Goal: Information Seeking & Learning: Learn about a topic

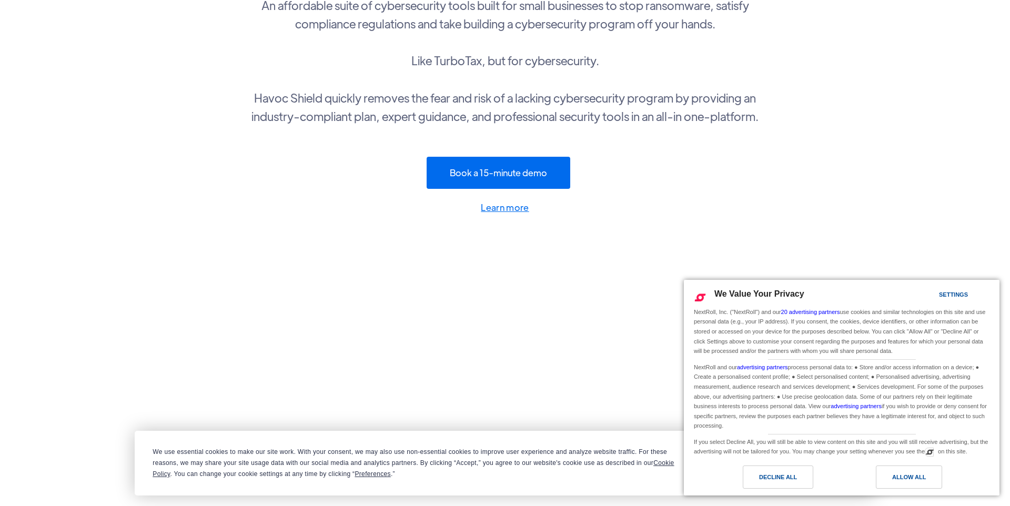
scroll to position [196, 0]
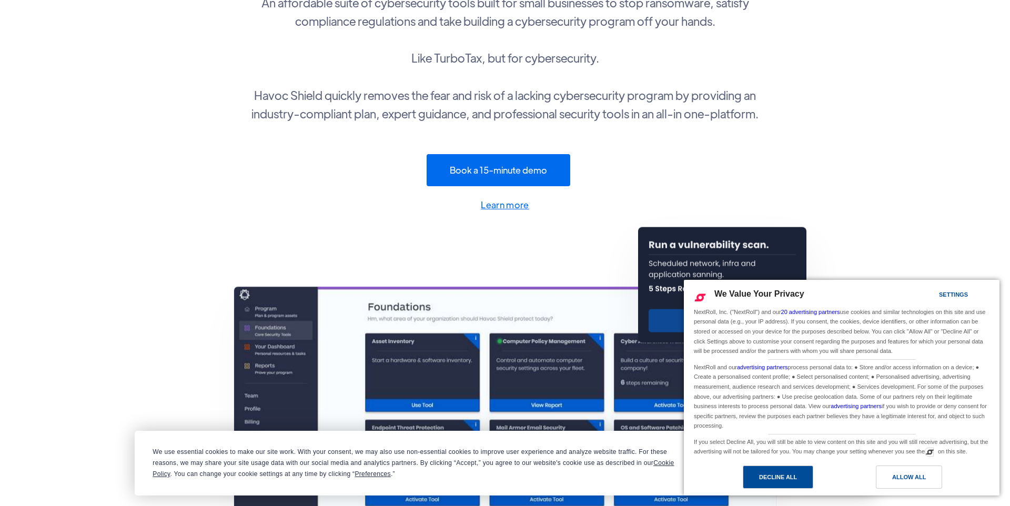
click at [807, 477] on div "Decline All" at bounding box center [777, 476] width 70 height 23
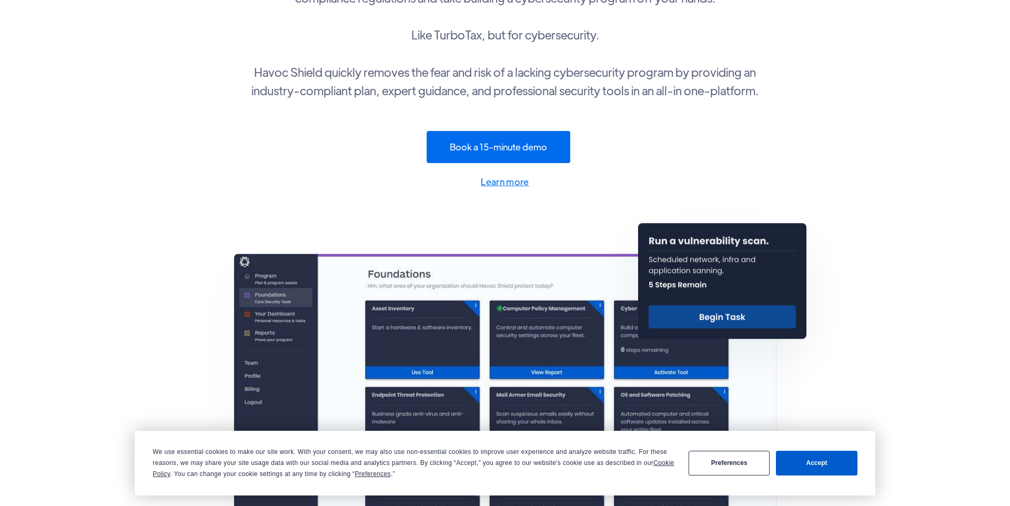
scroll to position [0, 0]
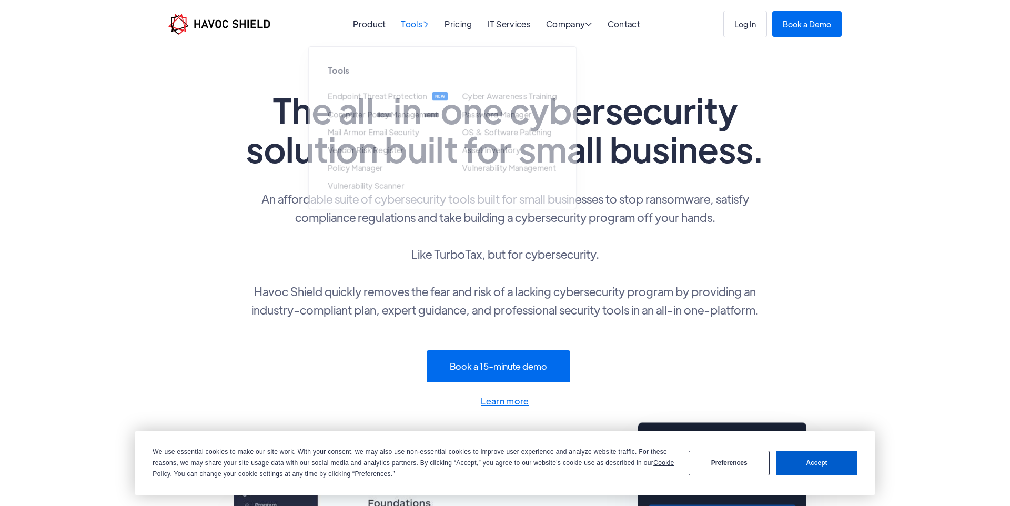
click at [415, 23] on div "Tools " at bounding box center [415, 25] width 28 height 10
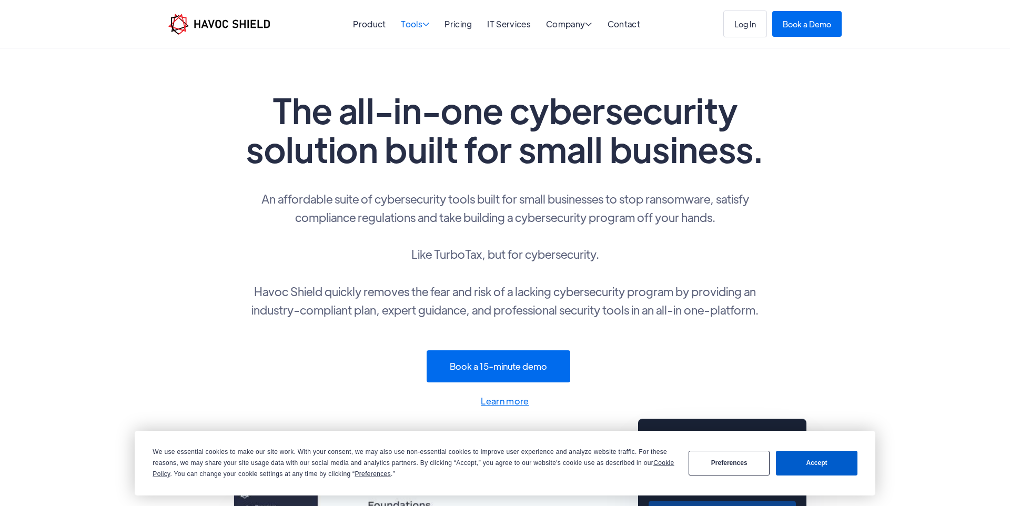
click at [415, 23] on div "Tools " at bounding box center [415, 25] width 28 height 10
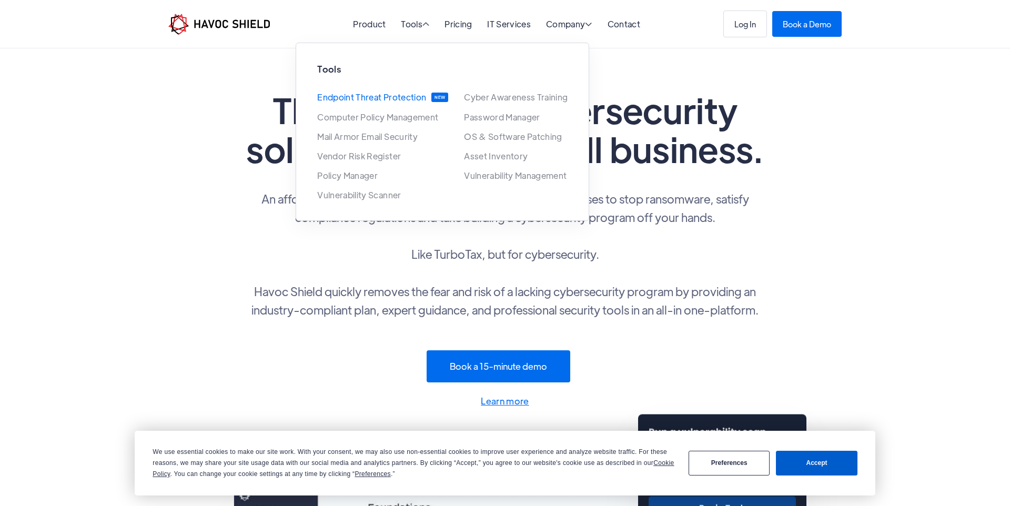
click at [365, 96] on link "Endpoint Threat Protection" at bounding box center [371, 97] width 109 height 9
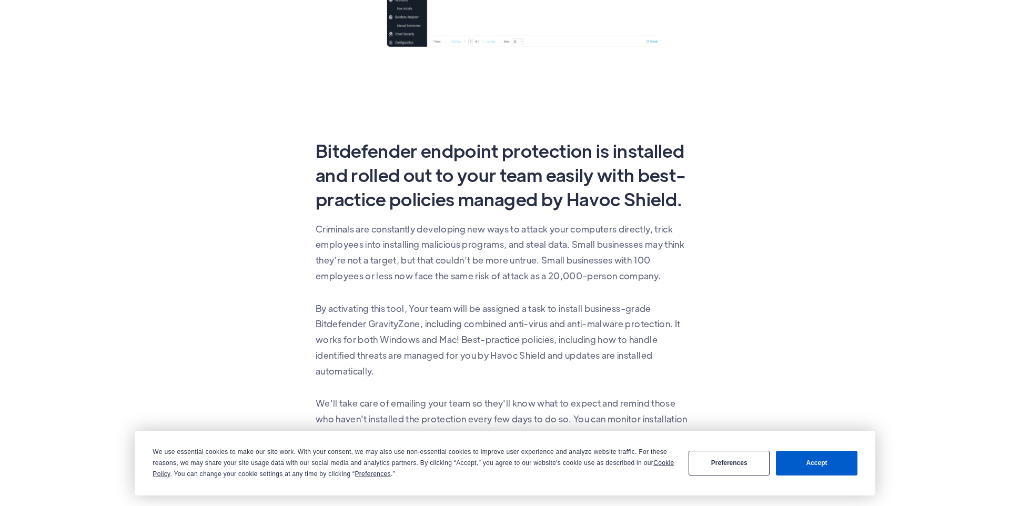
scroll to position [437, 0]
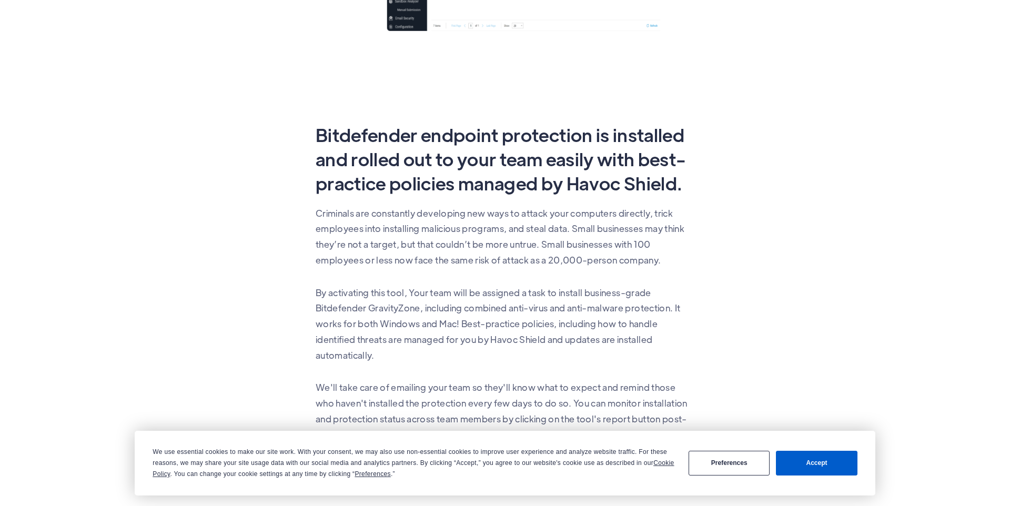
click at [740, 470] on button "Preferences" at bounding box center [728, 463] width 81 height 25
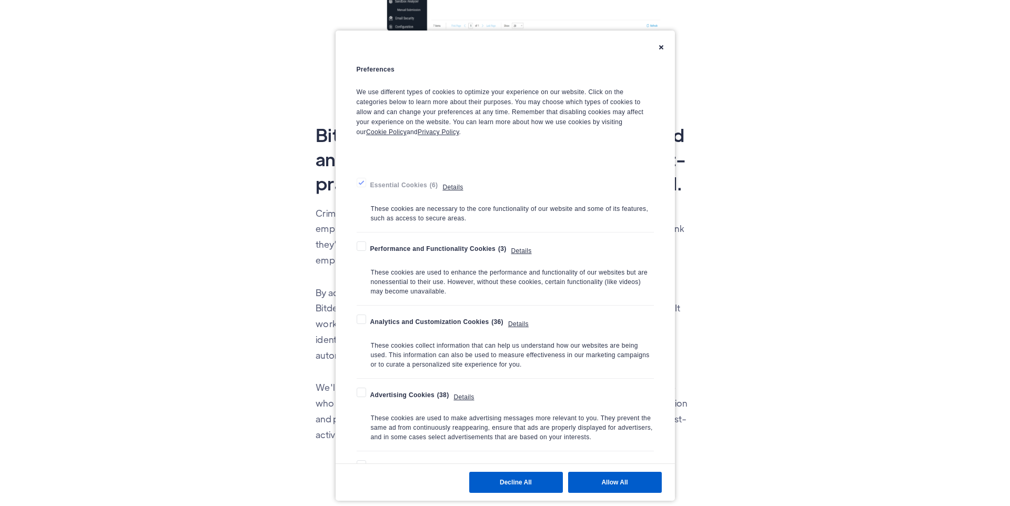
click at [545, 481] on button "Decline All" at bounding box center [516, 482] width 94 height 21
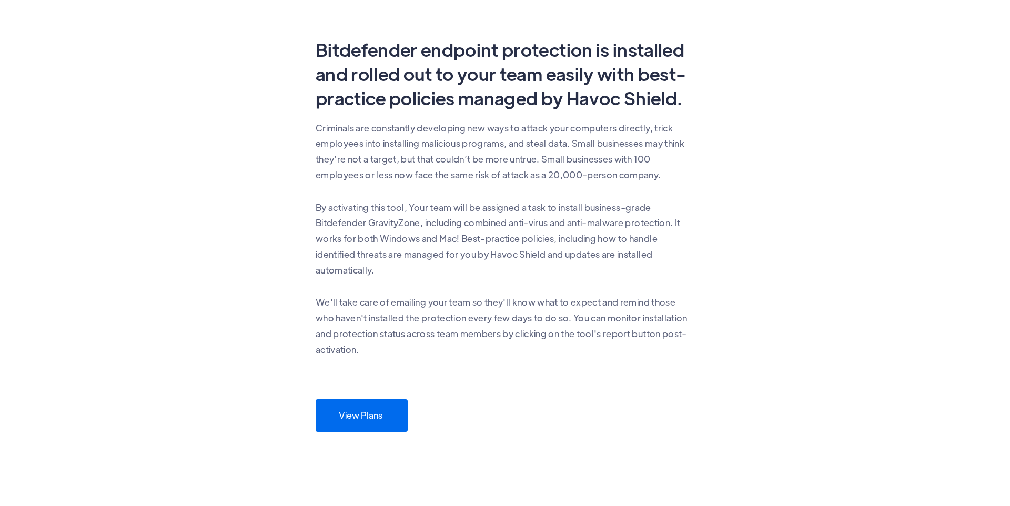
scroll to position [0, 0]
